Goal: Information Seeking & Learning: Learn about a topic

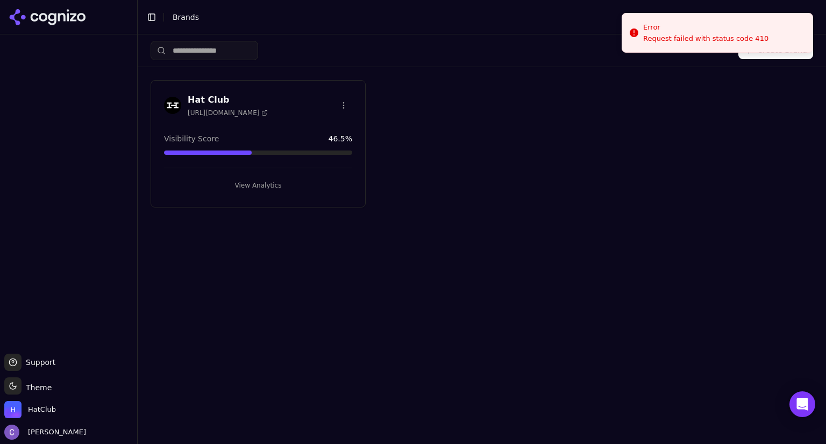
click at [271, 187] on button "View Analytics" at bounding box center [258, 185] width 188 height 17
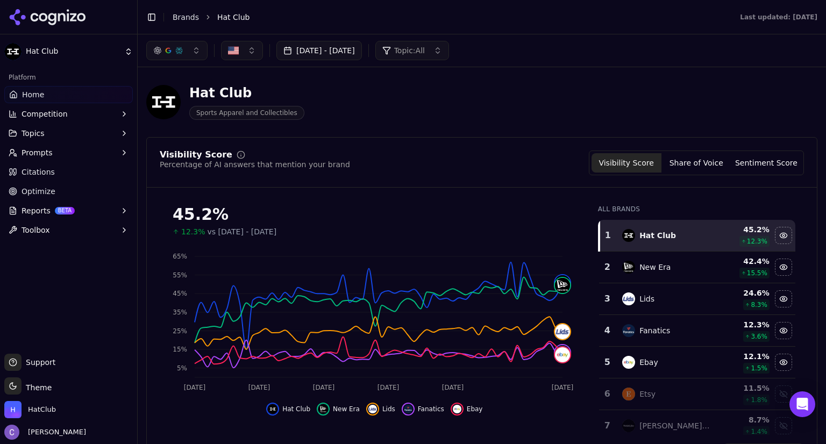
click at [200, 54] on button "button" at bounding box center [176, 50] width 61 height 19
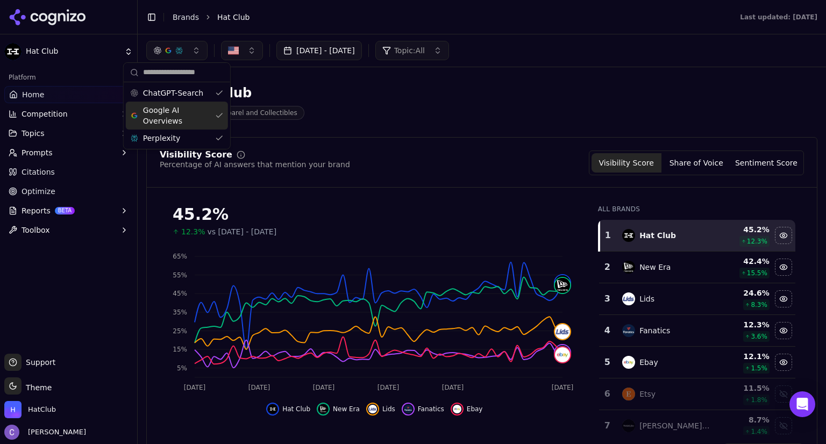
click at [223, 115] on div "Google AI Overviews" at bounding box center [177, 116] width 102 height 28
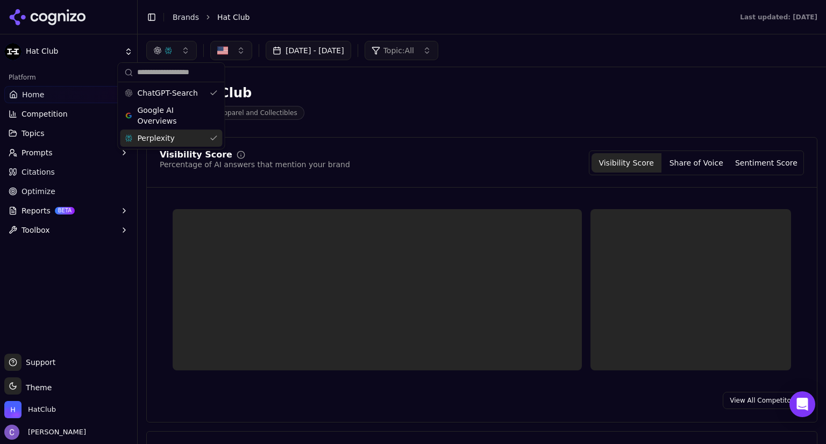
click at [215, 135] on div "Perplexity" at bounding box center [171, 138] width 102 height 17
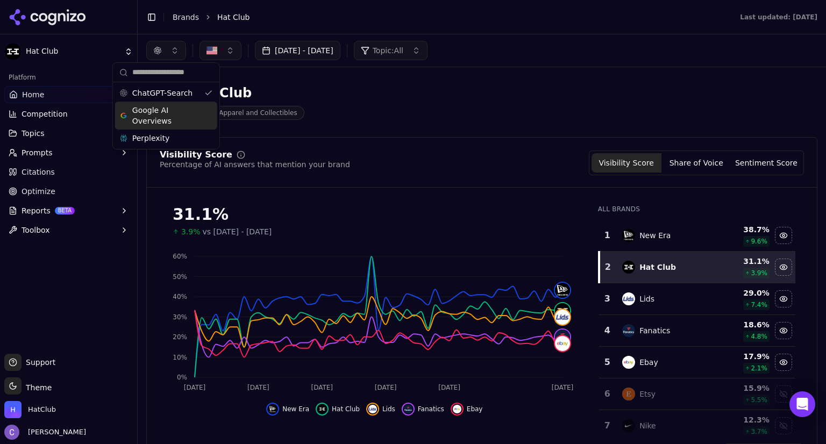
click at [204, 114] on div "Google AI Overviews" at bounding box center [166, 116] width 102 height 28
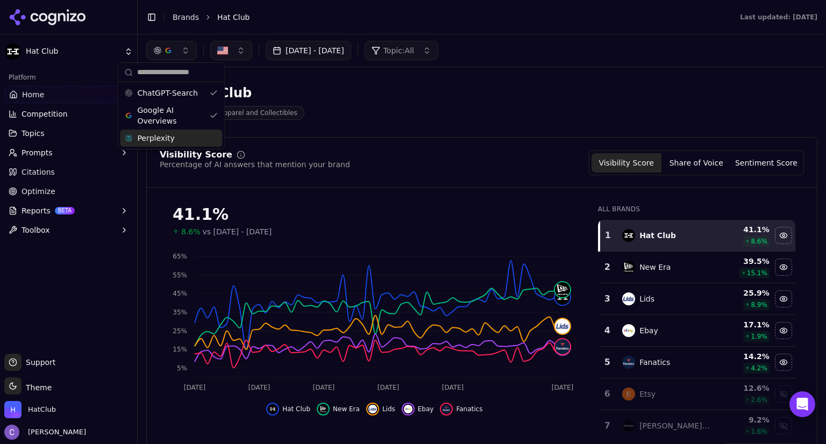
click at [210, 137] on div "Perplexity" at bounding box center [171, 138] width 102 height 17
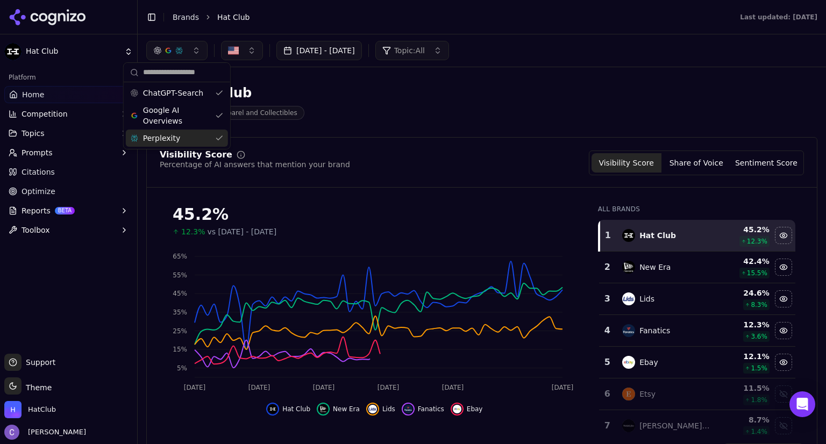
click at [410, 117] on div "Hat Club Sports Apparel and Collectibles" at bounding box center [387, 101] width 482 height 35
